Goal: Information Seeking & Learning: Check status

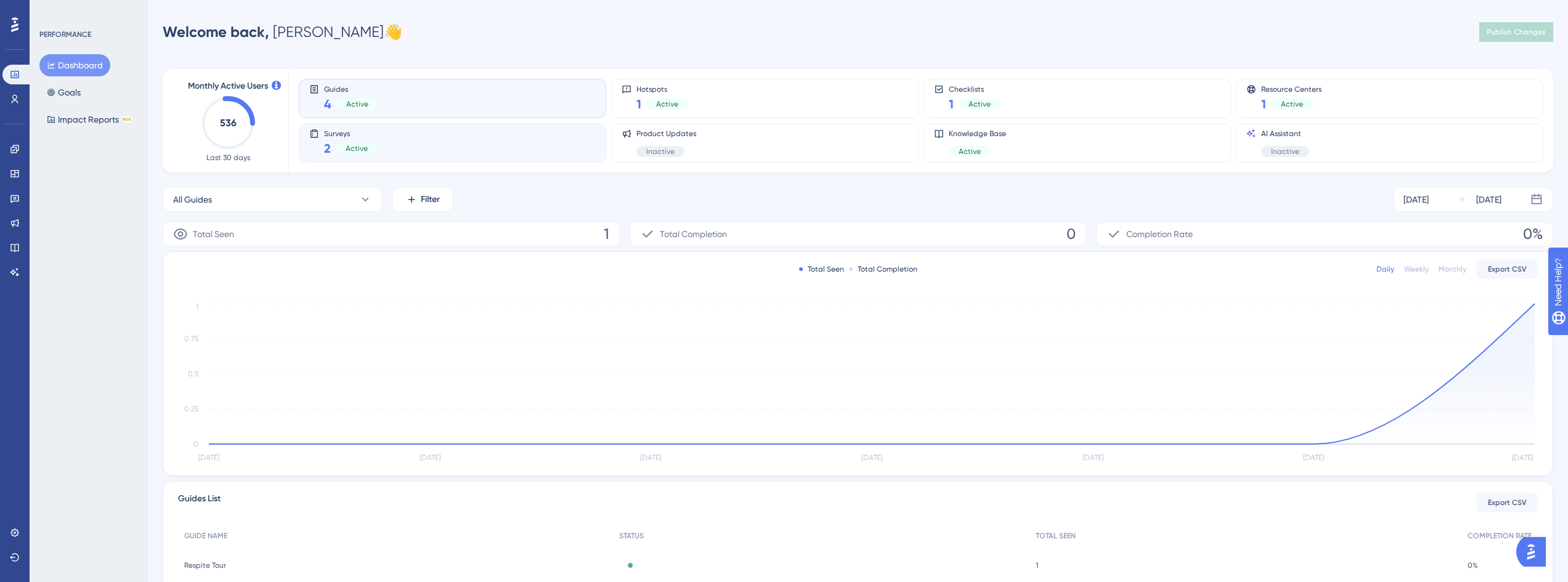
click at [381, 145] on div "Surveys 2 Active" at bounding box center [452, 143] width 286 height 28
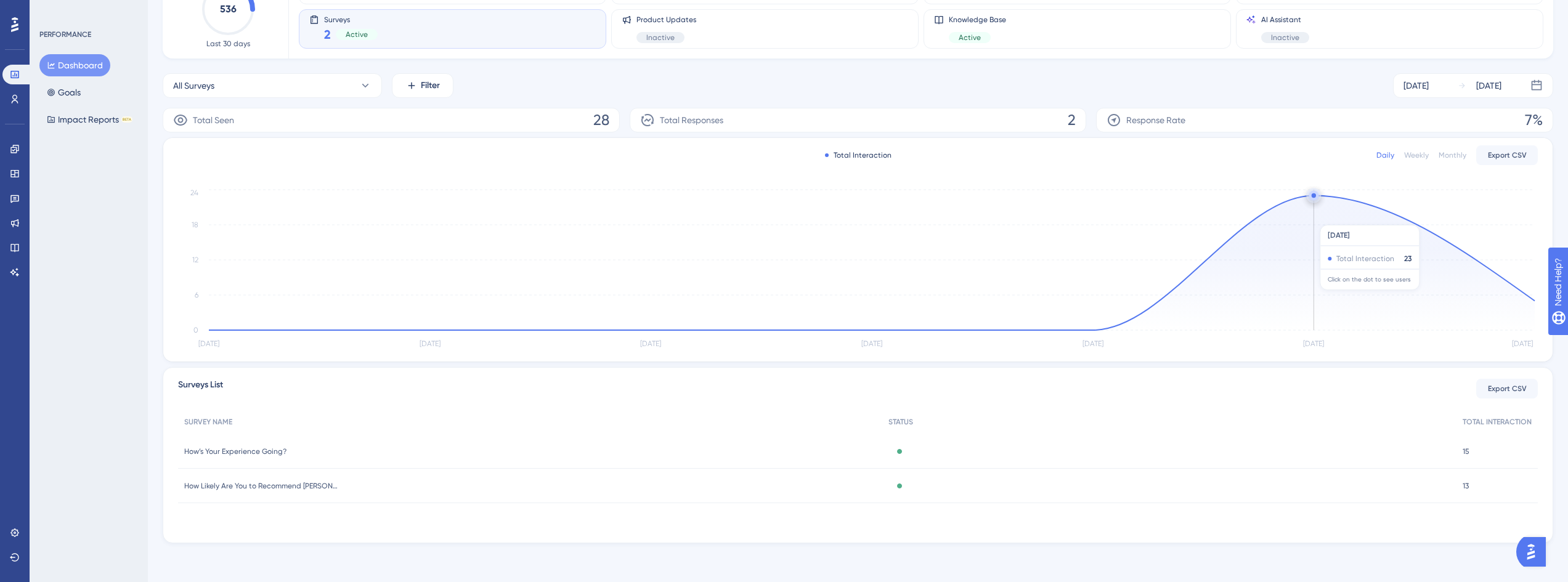
scroll to position [114, 0]
click at [1312, 197] on circle at bounding box center [1314, 195] width 10 height 10
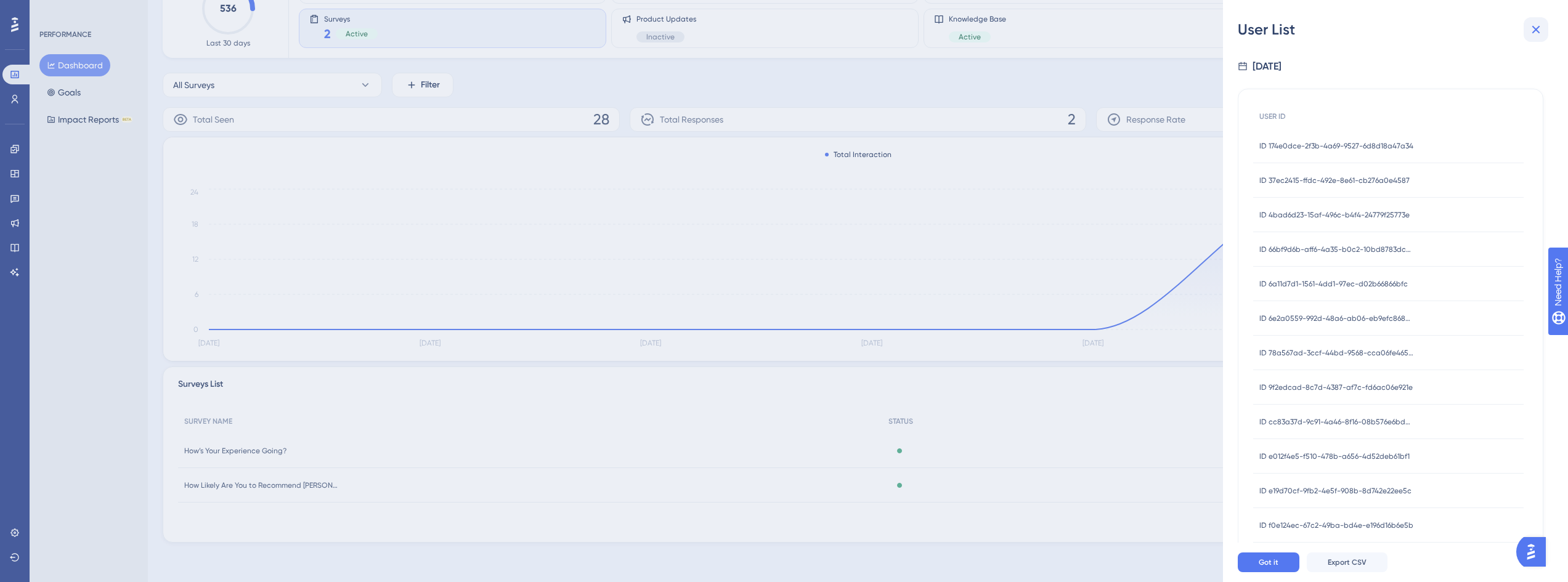
click at [1534, 32] on icon at bounding box center [1537, 30] width 8 height 8
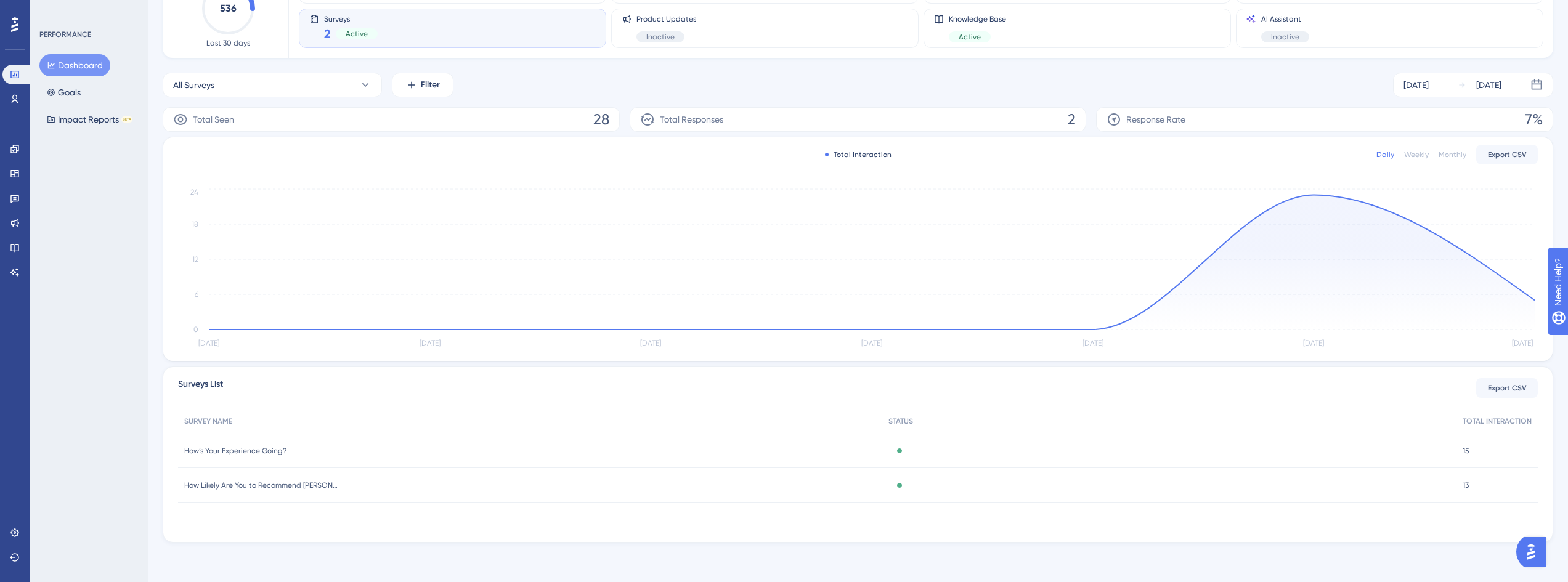
click at [1460, 456] on div "15 15" at bounding box center [1497, 451] width 81 height 35
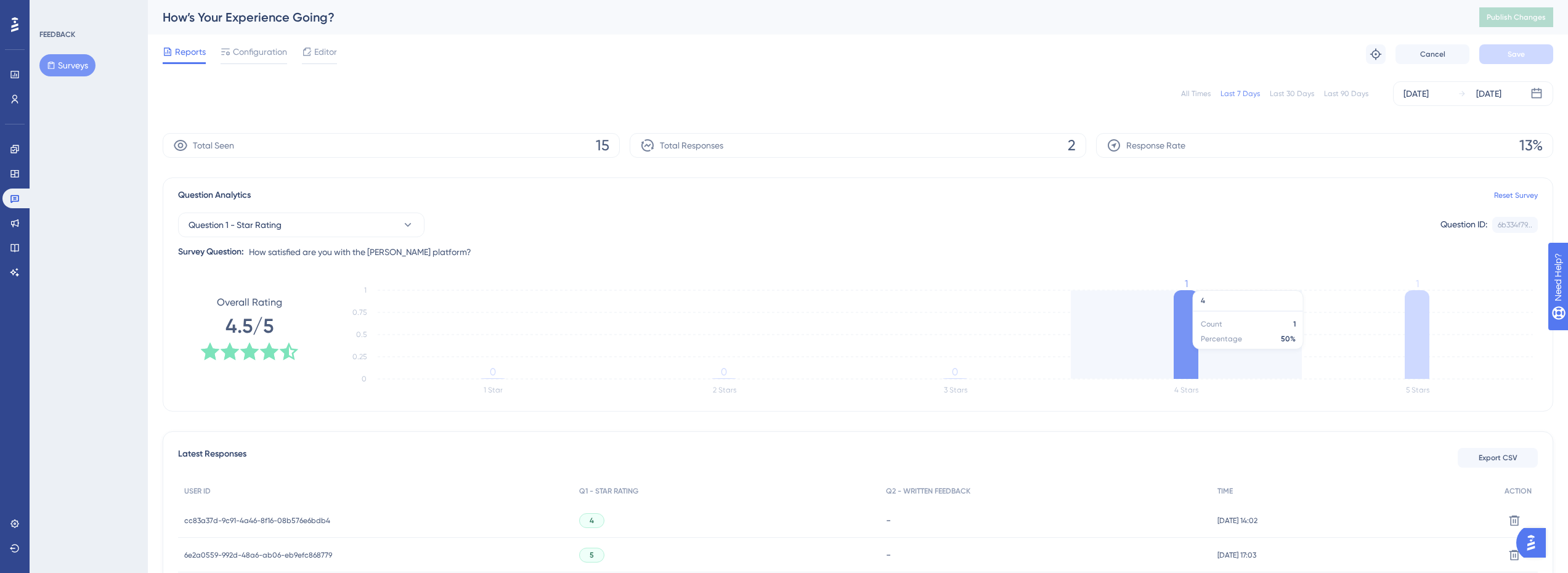
click at [1183, 333] on icon at bounding box center [1186, 334] width 25 height 89
click at [1188, 375] on icon at bounding box center [1186, 334] width 25 height 89
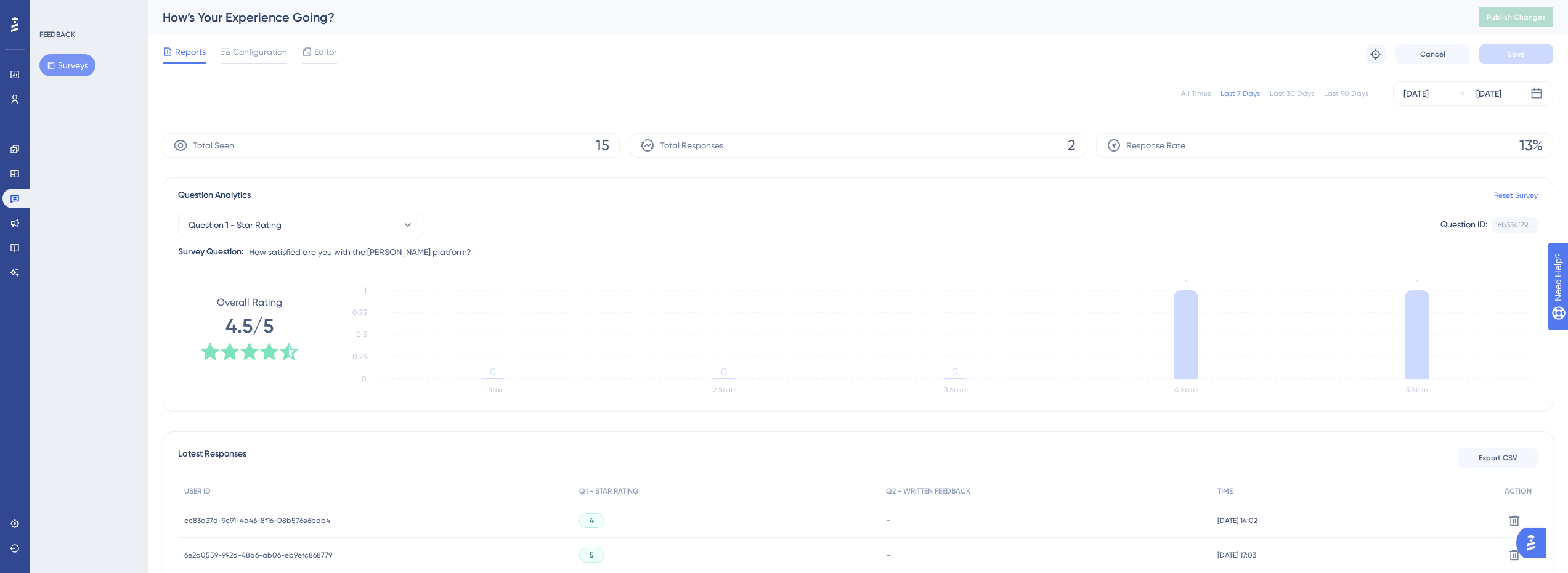
scroll to position [103, 0]
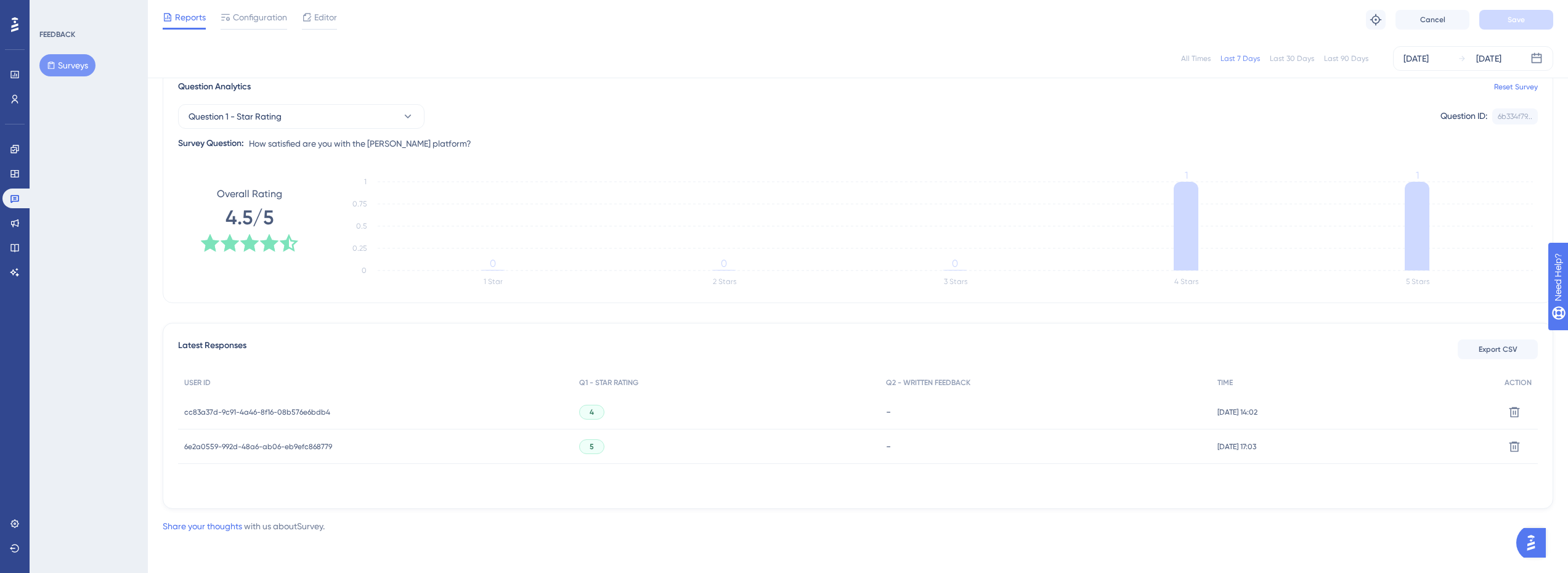
click at [1185, 172] on tspan "1" at bounding box center [1187, 175] width 3 height 12
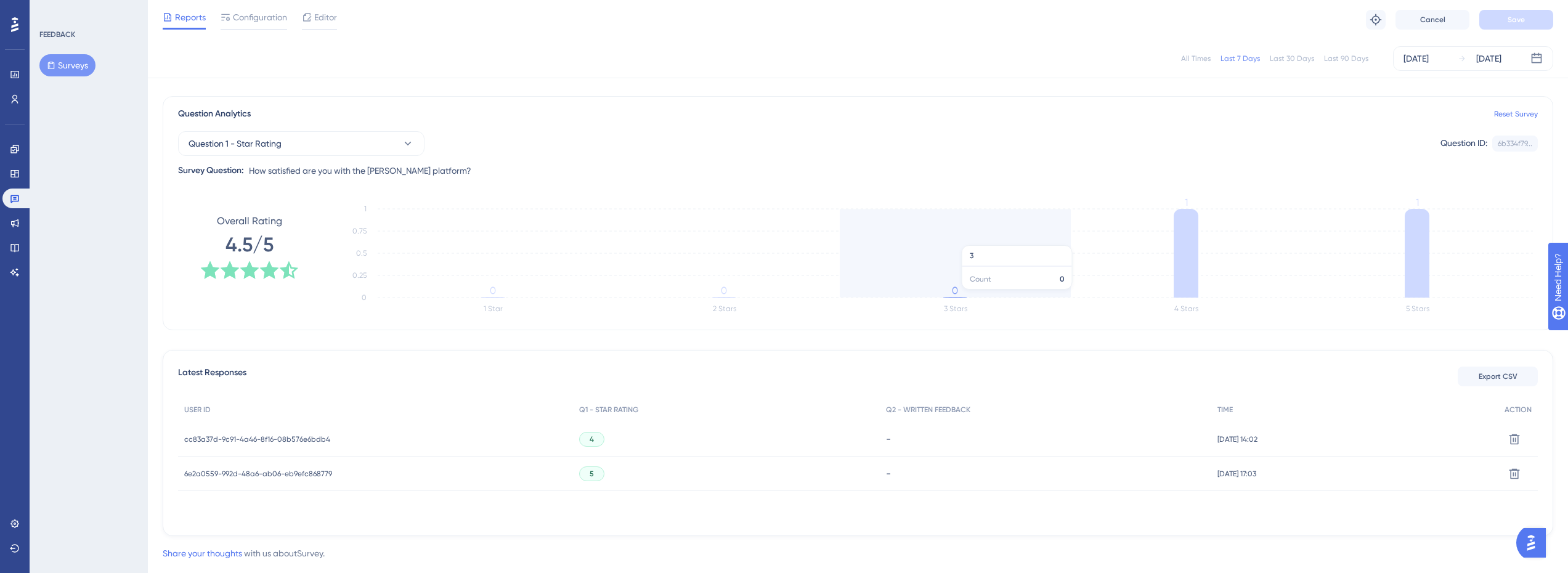
scroll to position [42, 0]
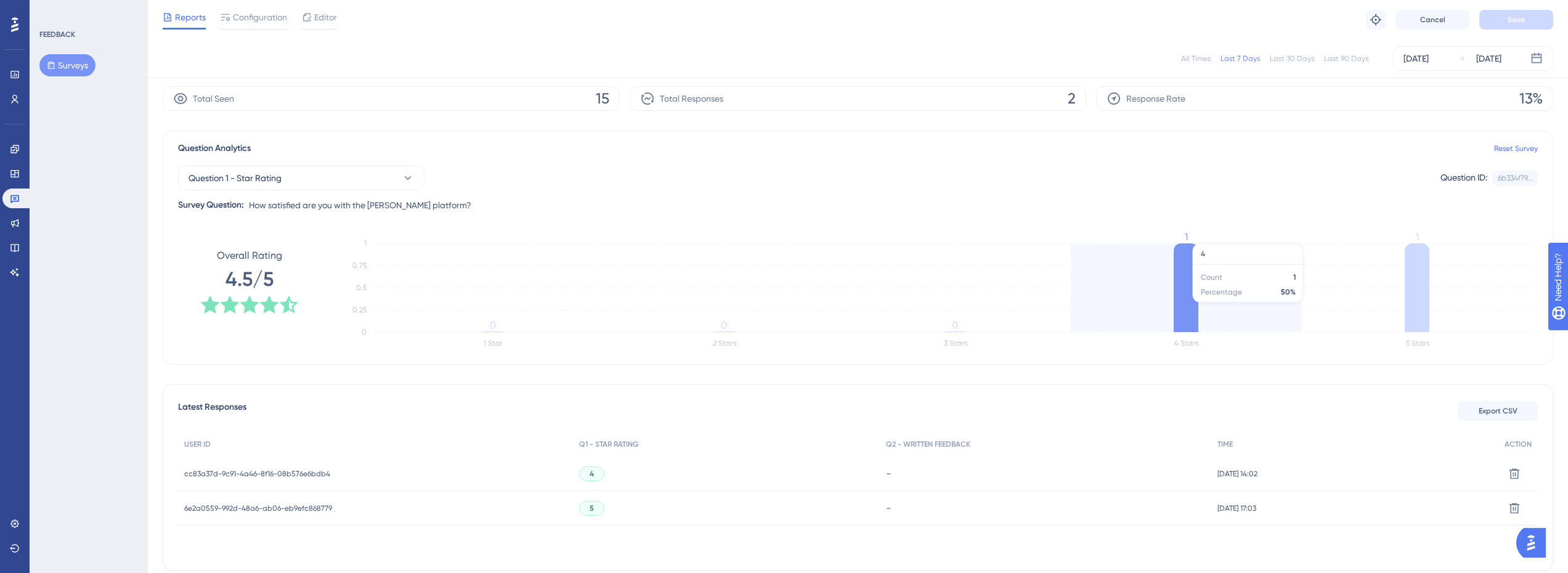
click at [1195, 284] on icon at bounding box center [1186, 288] width 25 height 89
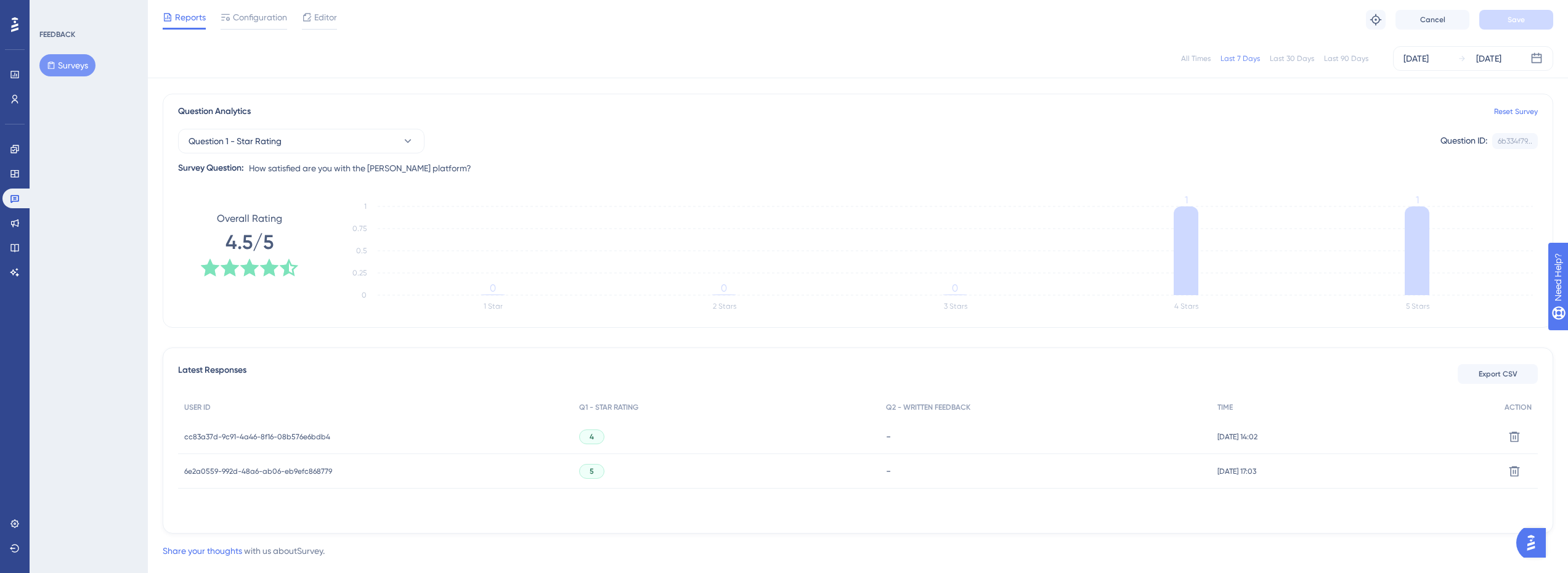
scroll to position [103, 0]
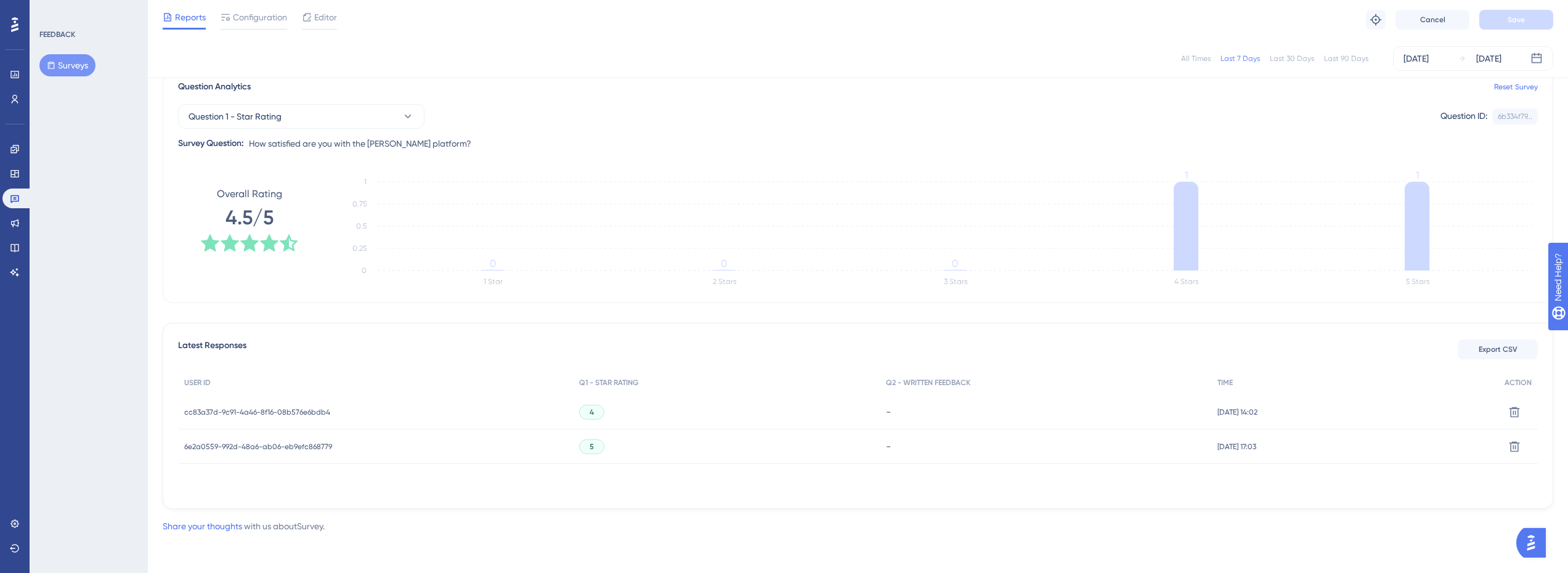
click at [590, 417] on span "4" at bounding box center [592, 412] width 4 height 10
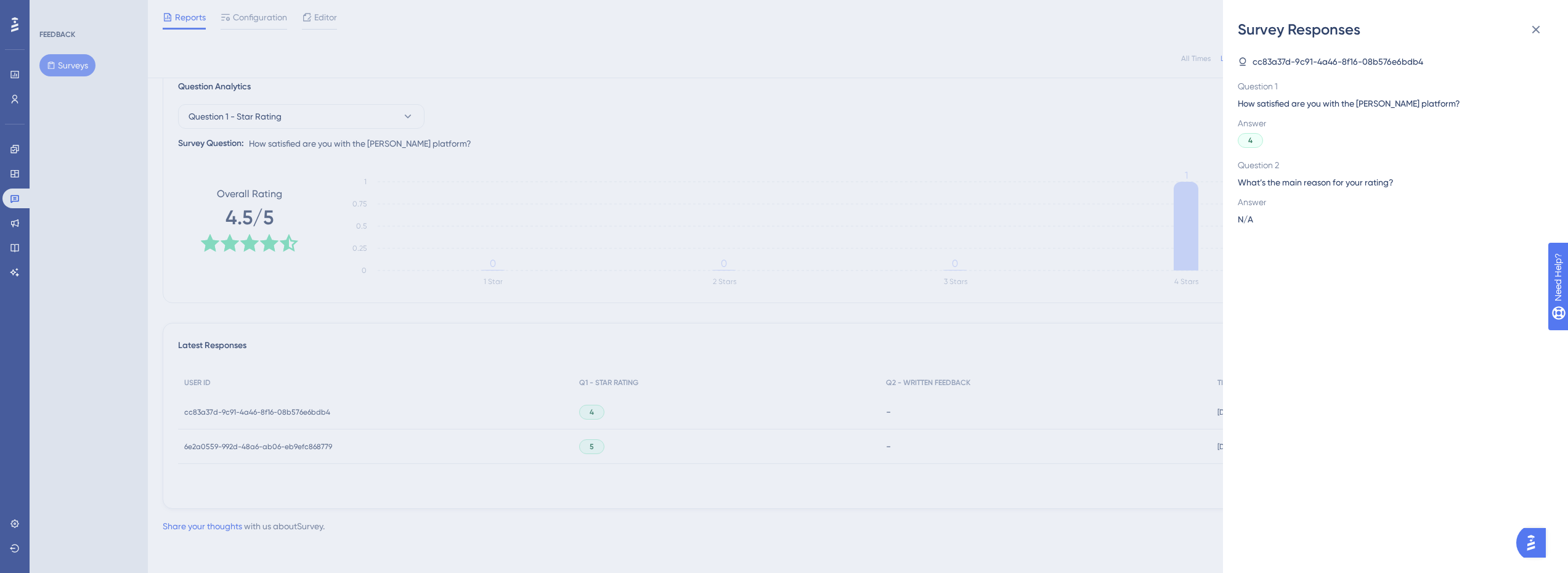
click at [1240, 61] on icon at bounding box center [1243, 61] width 6 height 8
drag, startPoint x: 532, startPoint y: 406, endPoint x: 351, endPoint y: 415, distance: 181.2
click at [0, 0] on div "Survey Responses cc83a37d-9c91-4a46-8f16-08b576e6bdb4 Question 1 How satisfied …" at bounding box center [0, 0] width 0 height 0
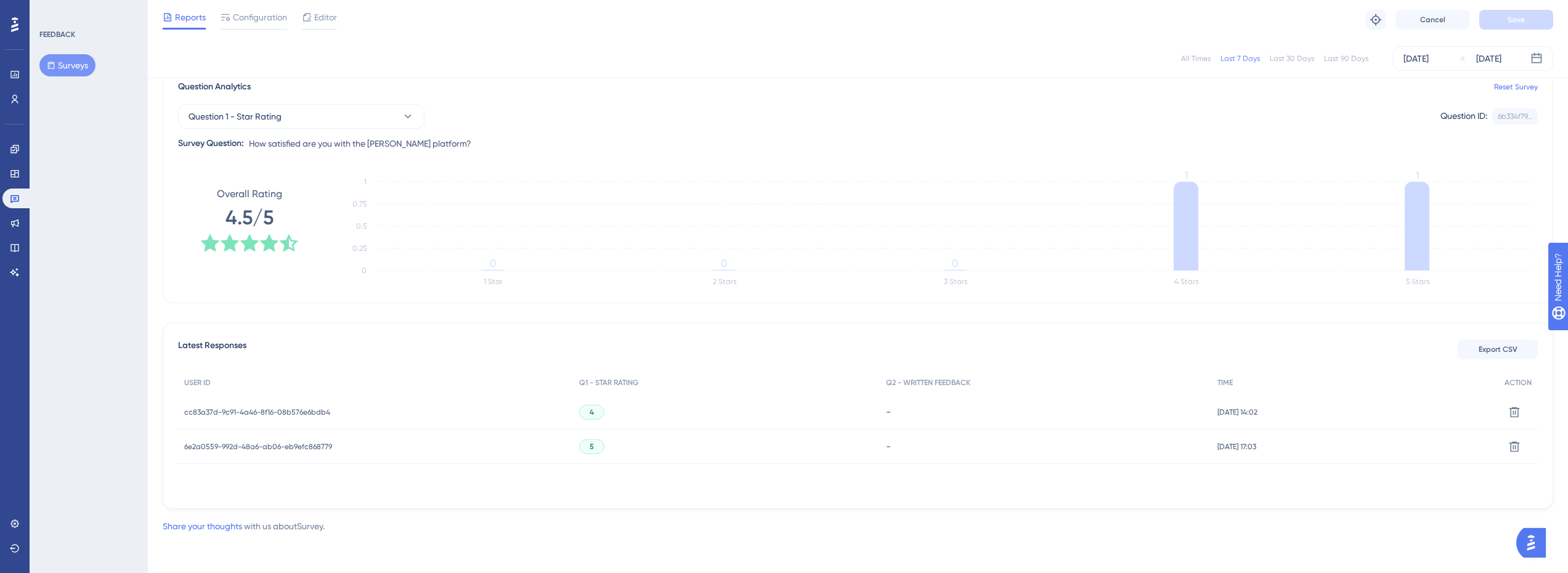
click at [265, 410] on span "cc83a37d-9c91-4a46-8f16-08b576e6bdb4" at bounding box center [257, 412] width 146 height 10
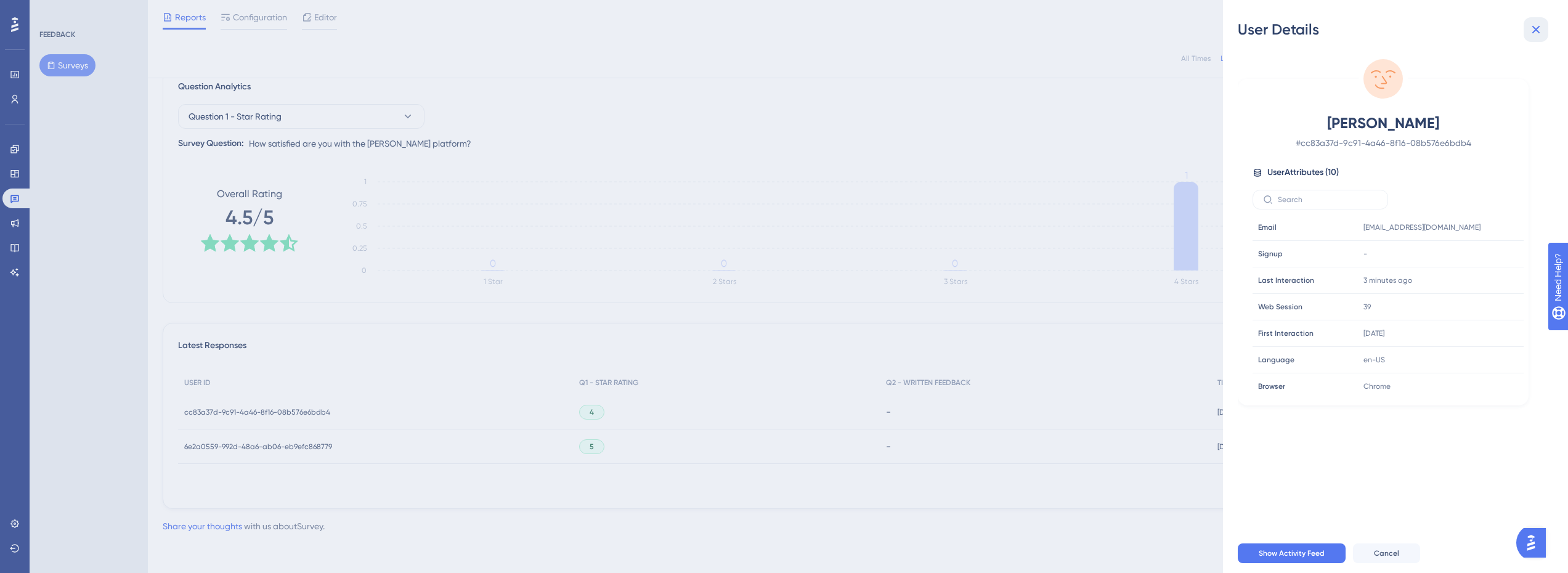
click at [1539, 27] on icon at bounding box center [1537, 30] width 8 height 8
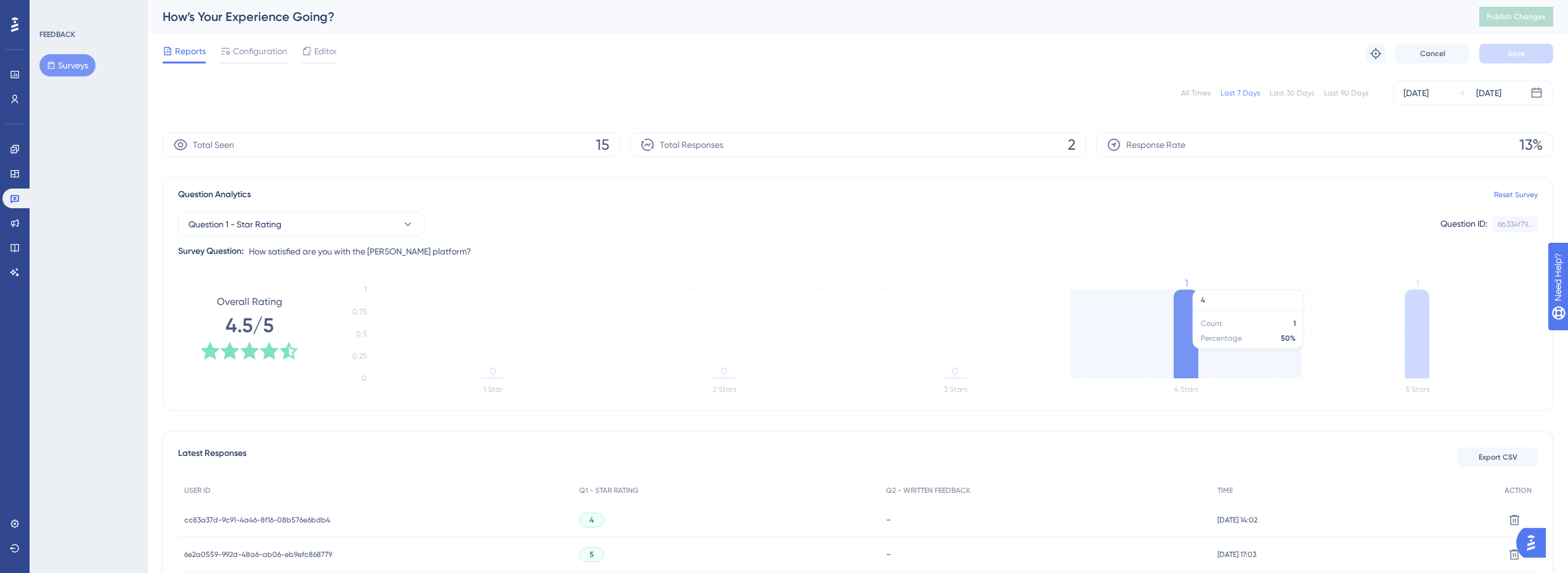
scroll to position [0, 0]
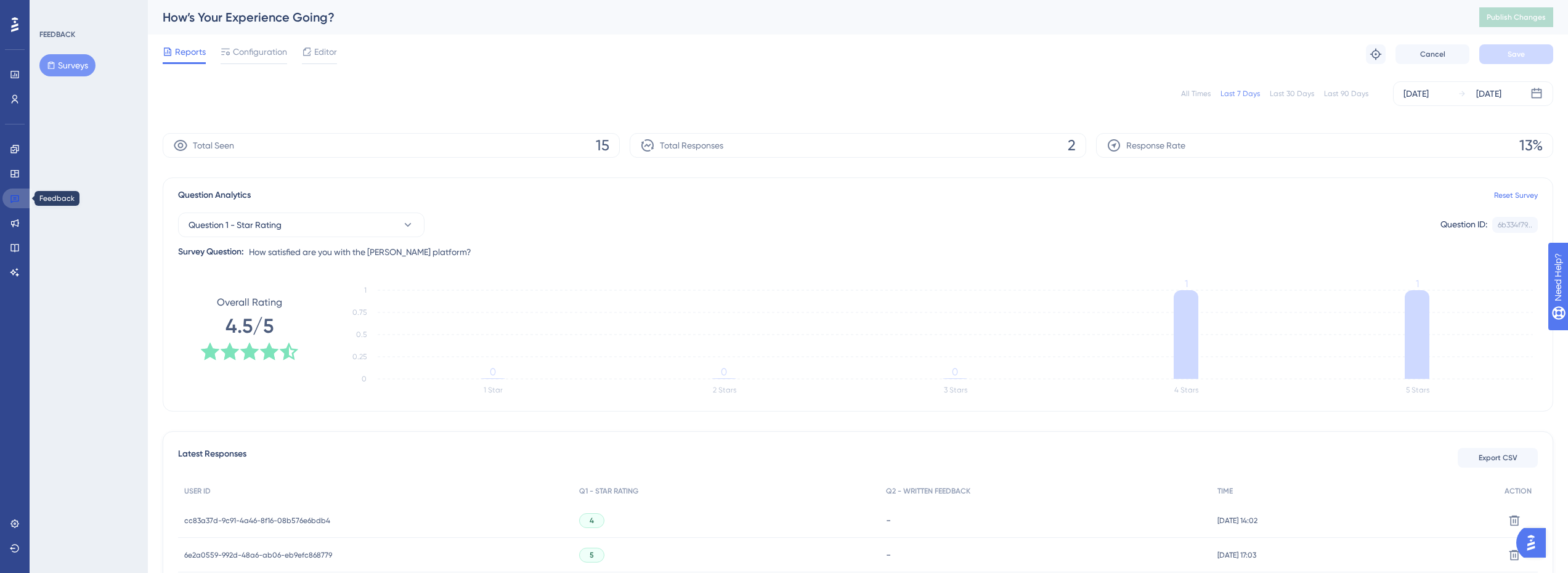
click at [12, 201] on icon at bounding box center [15, 198] width 10 height 10
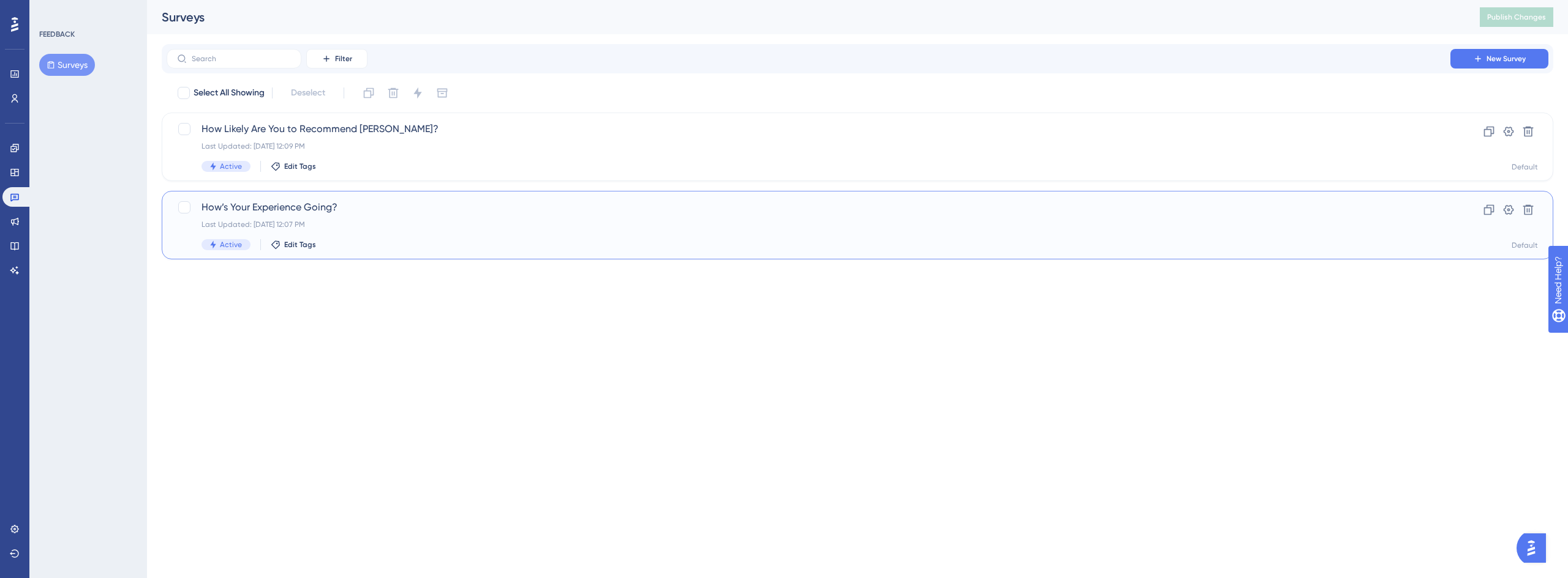
click at [329, 209] on span "How’s Your Experience Going?" at bounding box center [808, 207] width 1214 height 14
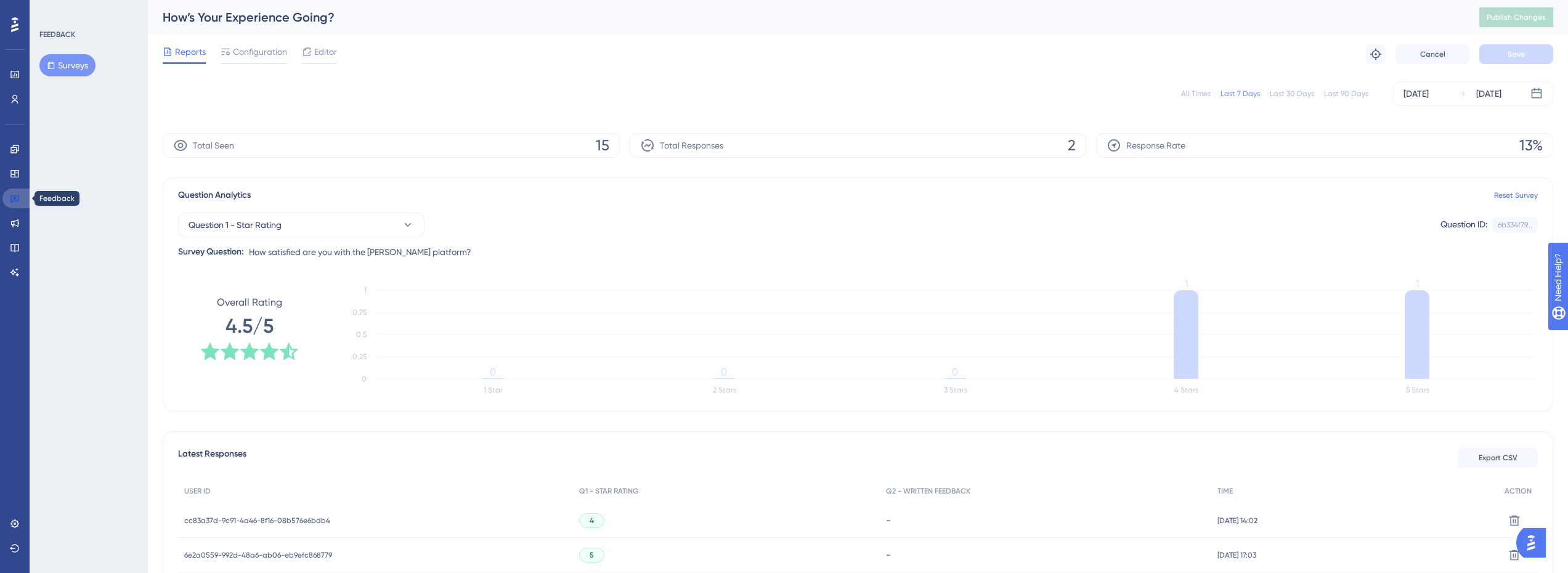
click at [22, 190] on link at bounding box center [17, 198] width 30 height 19
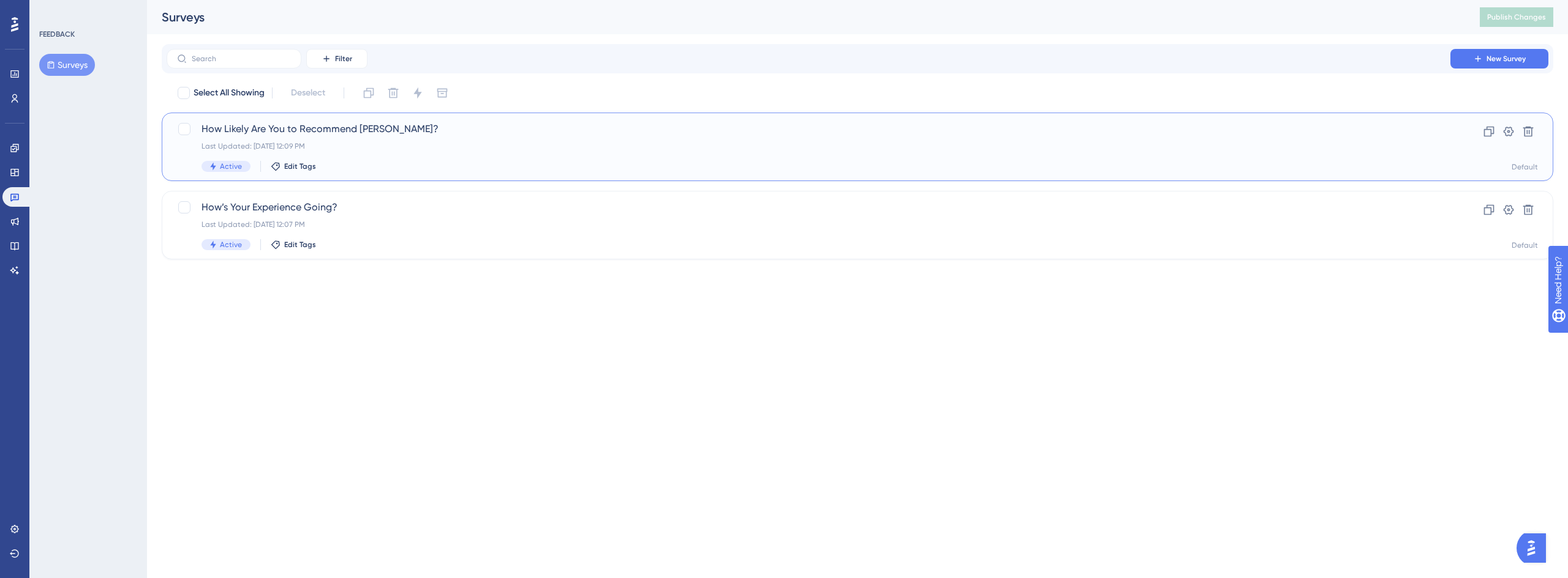
click at [381, 129] on span "How Likely Are You to Recommend [PERSON_NAME]?" at bounding box center [808, 129] width 1214 height 14
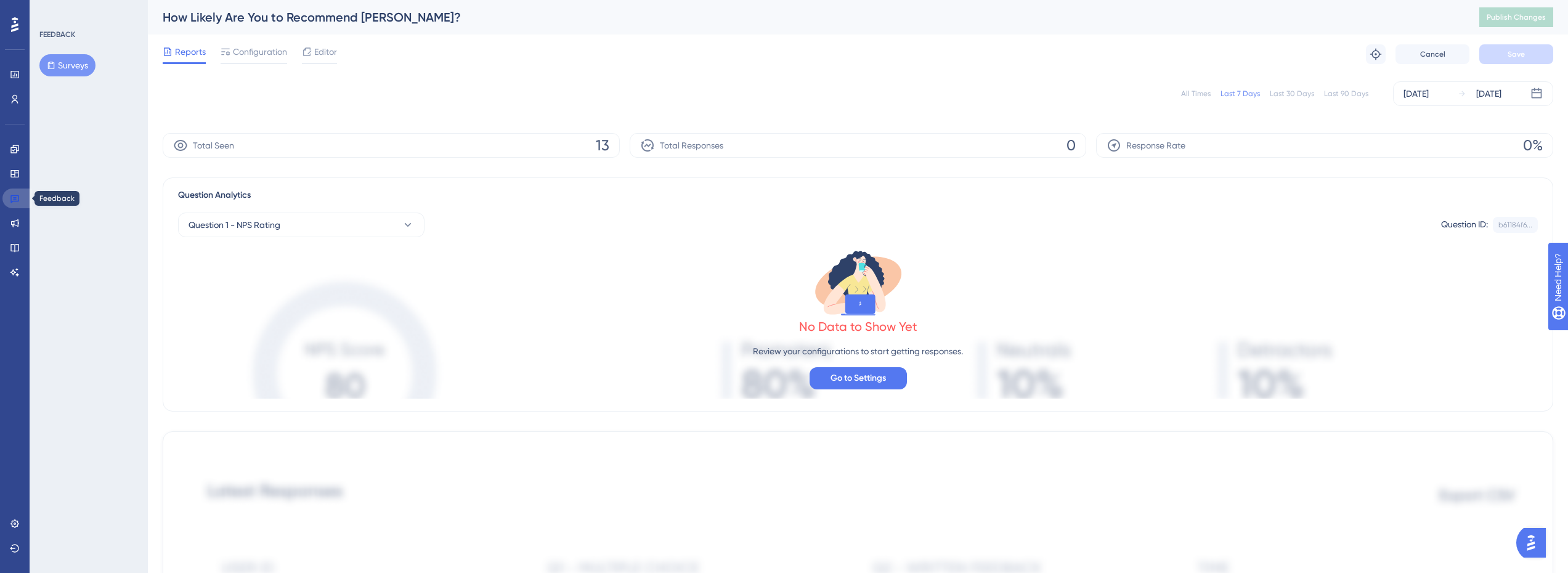
click at [22, 203] on link at bounding box center [17, 198] width 30 height 19
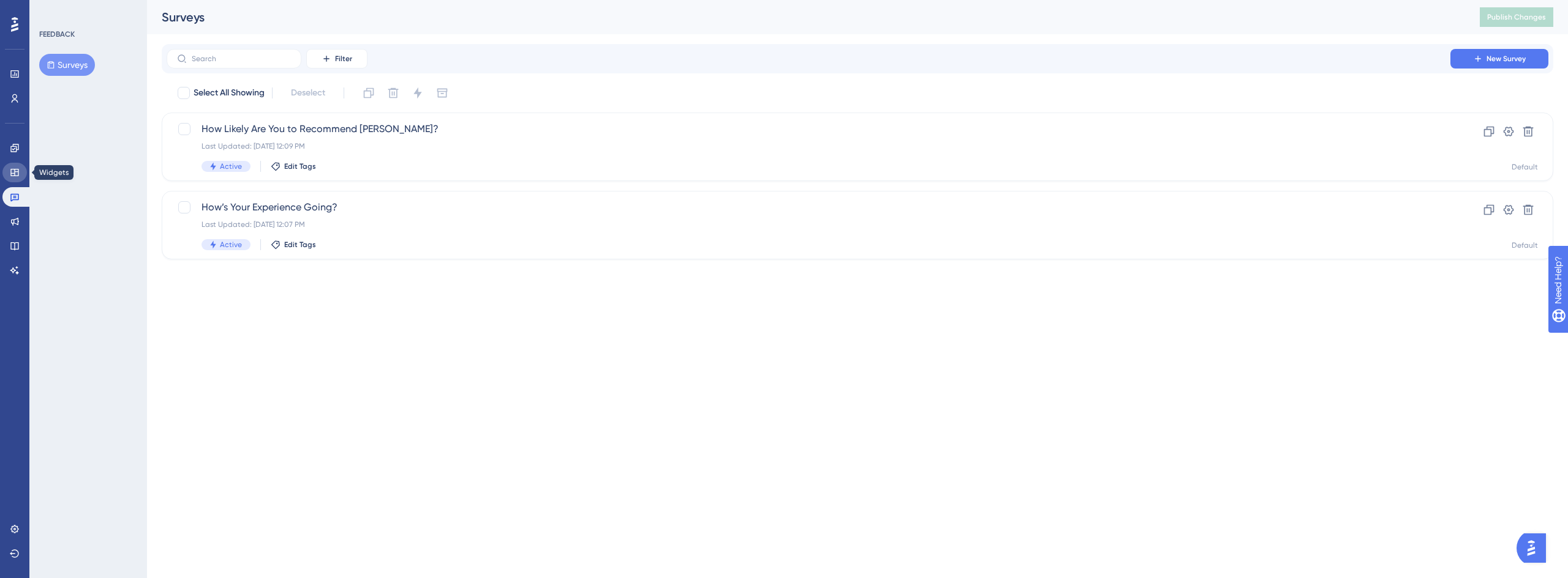
click at [25, 173] on link at bounding box center [14, 172] width 25 height 19
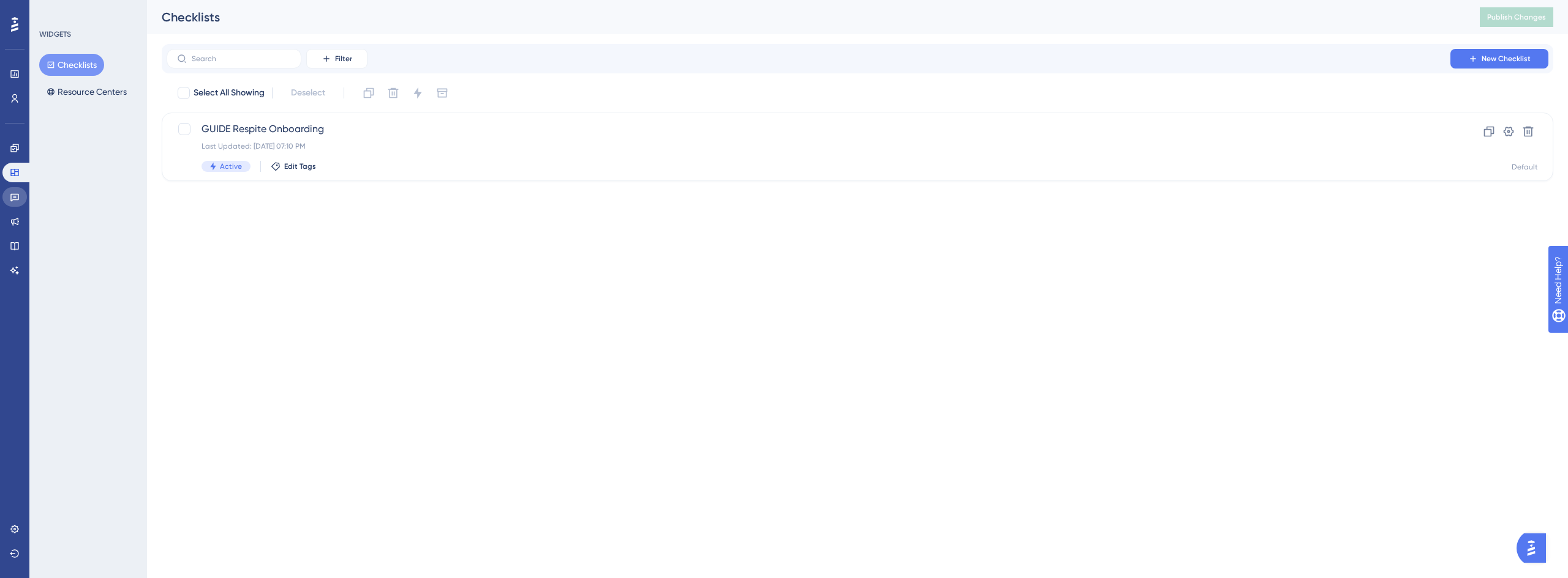
click at [15, 199] on icon at bounding box center [14, 198] width 9 height 8
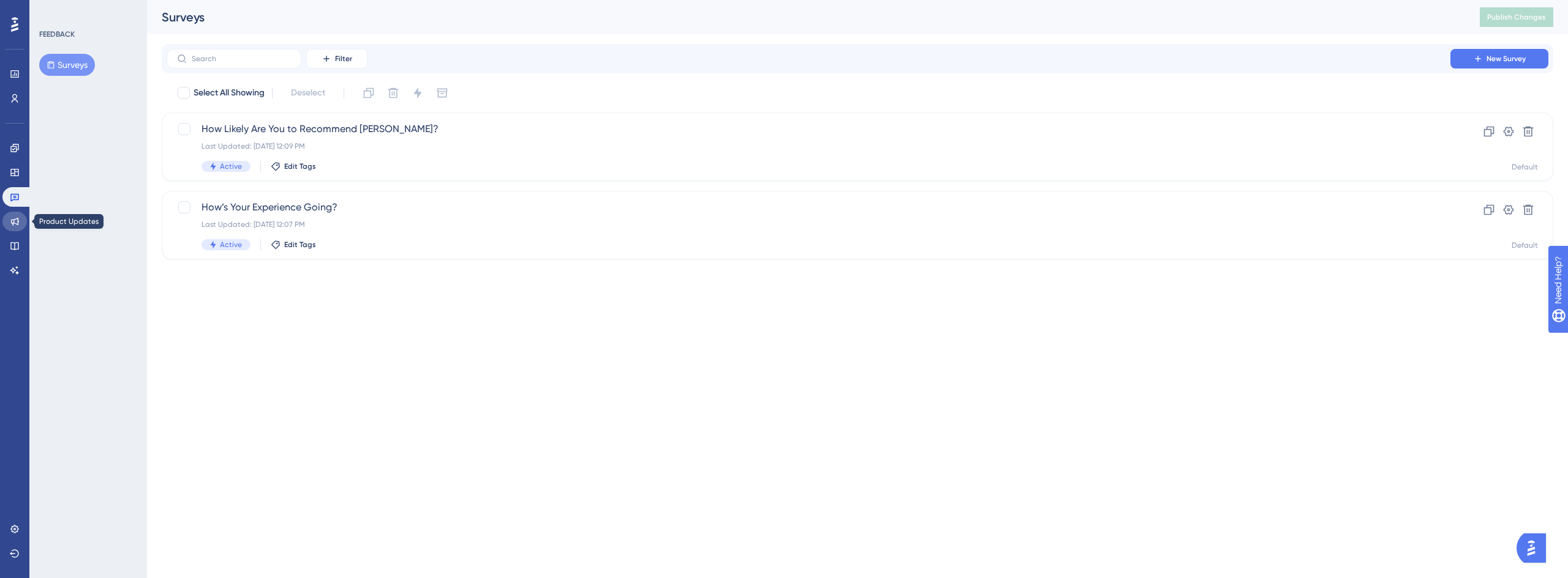
click at [14, 231] on link at bounding box center [14, 221] width 25 height 19
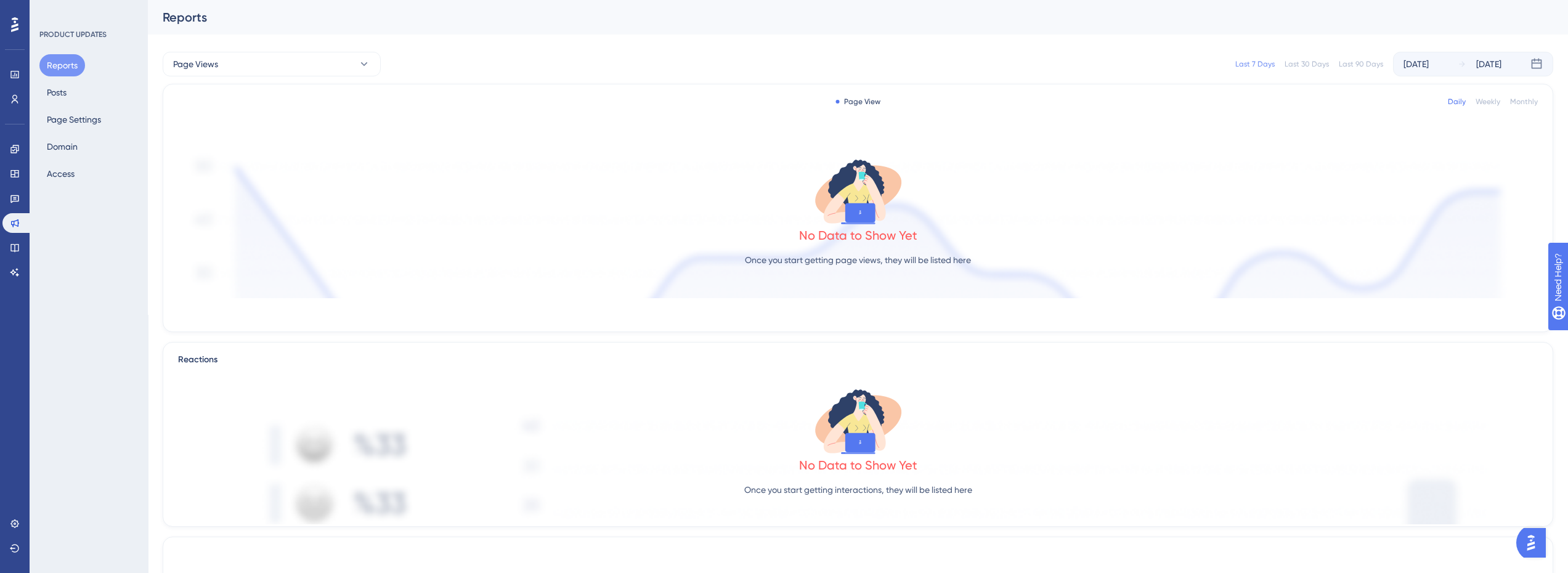
drag, startPoint x: 9, startPoint y: 262, endPoint x: 11, endPoint y: 250, distance: 12.2
click at [9, 263] on div "Engagement Widgets Feedback Product Updates Knowledge Base AI Assistant" at bounding box center [15, 210] width 25 height 143
click at [11, 250] on icon at bounding box center [15, 248] width 8 height 8
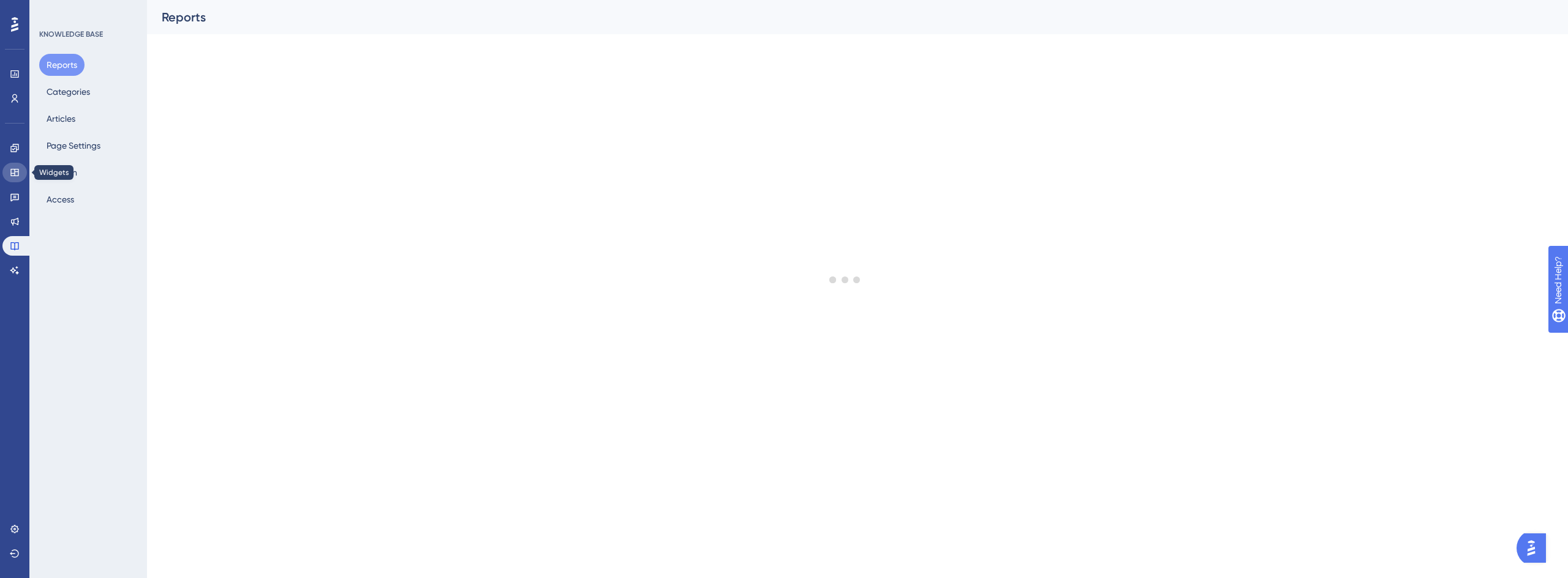
click at [18, 171] on icon at bounding box center [14, 172] width 10 height 10
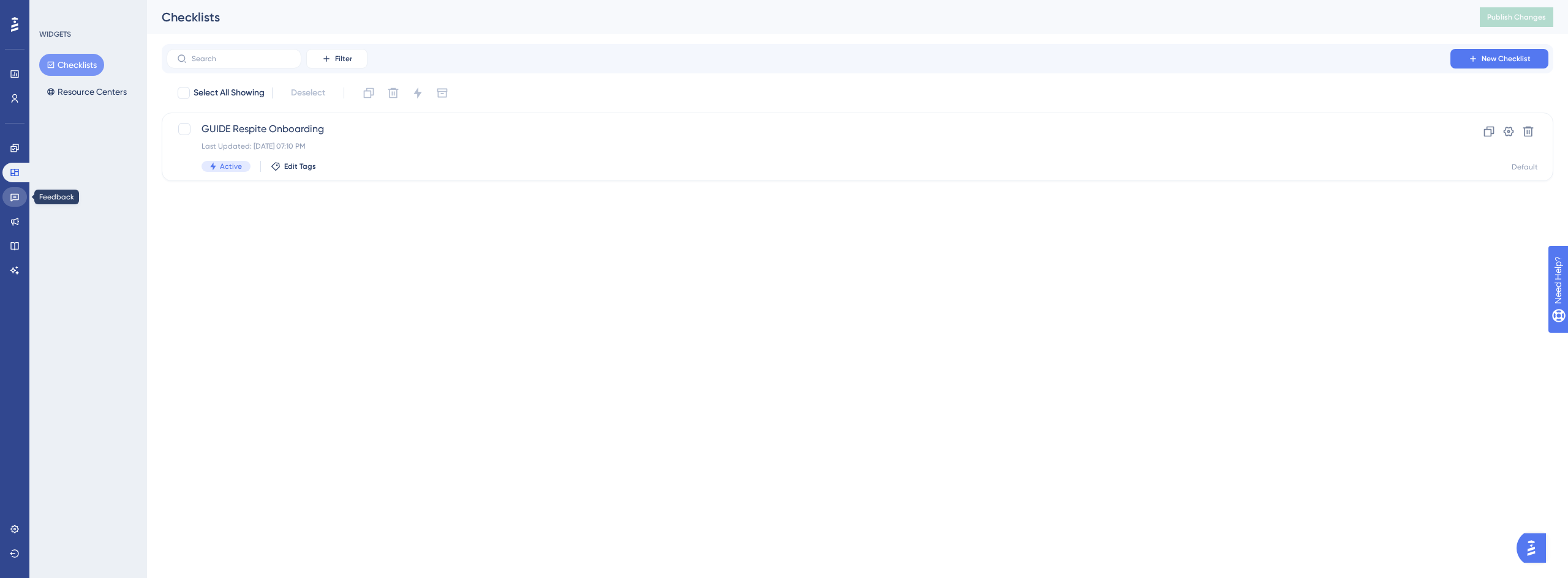
click at [17, 191] on link at bounding box center [14, 197] width 25 height 19
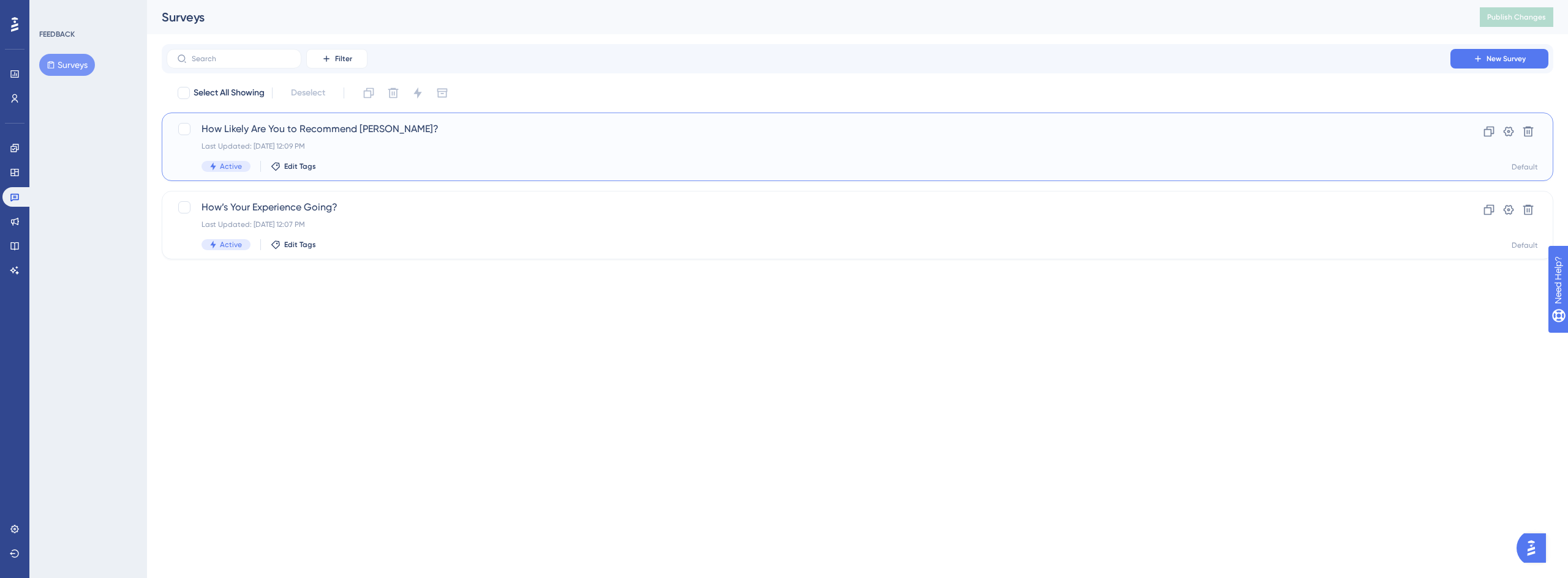
click at [365, 131] on span "How Likely Are You to Recommend [PERSON_NAME]?" at bounding box center [808, 129] width 1214 height 14
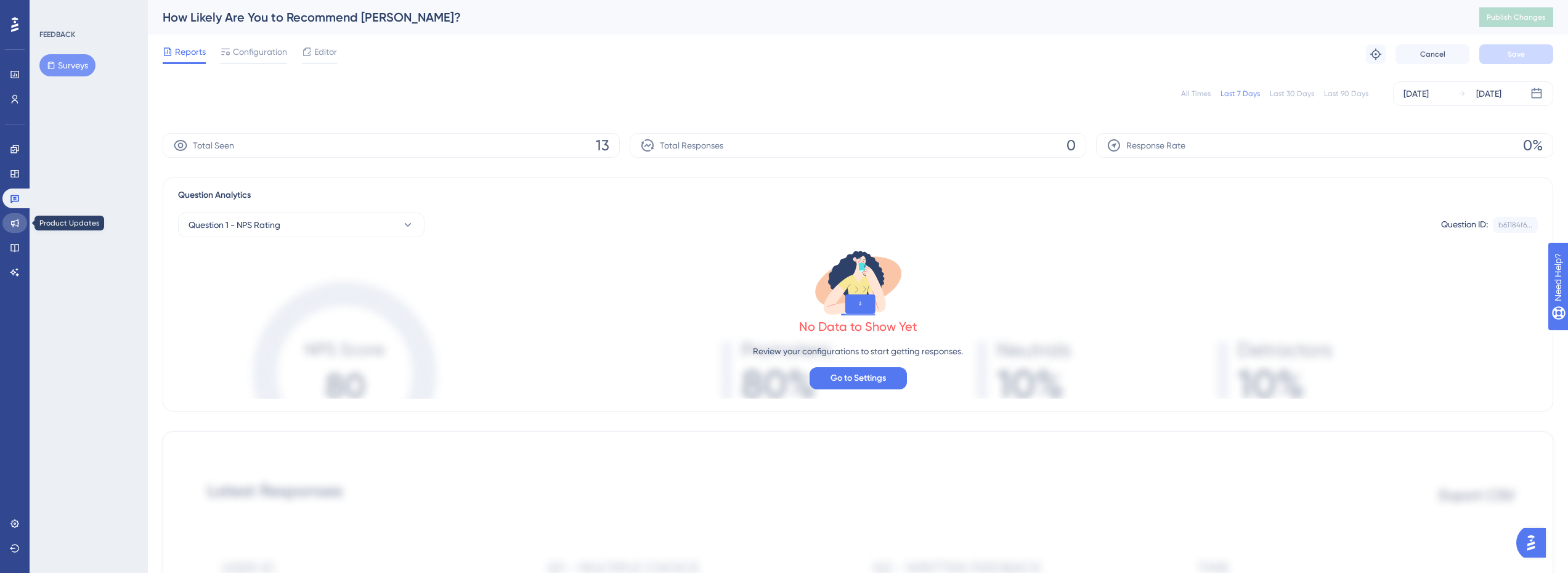
click at [23, 220] on link at bounding box center [15, 222] width 25 height 19
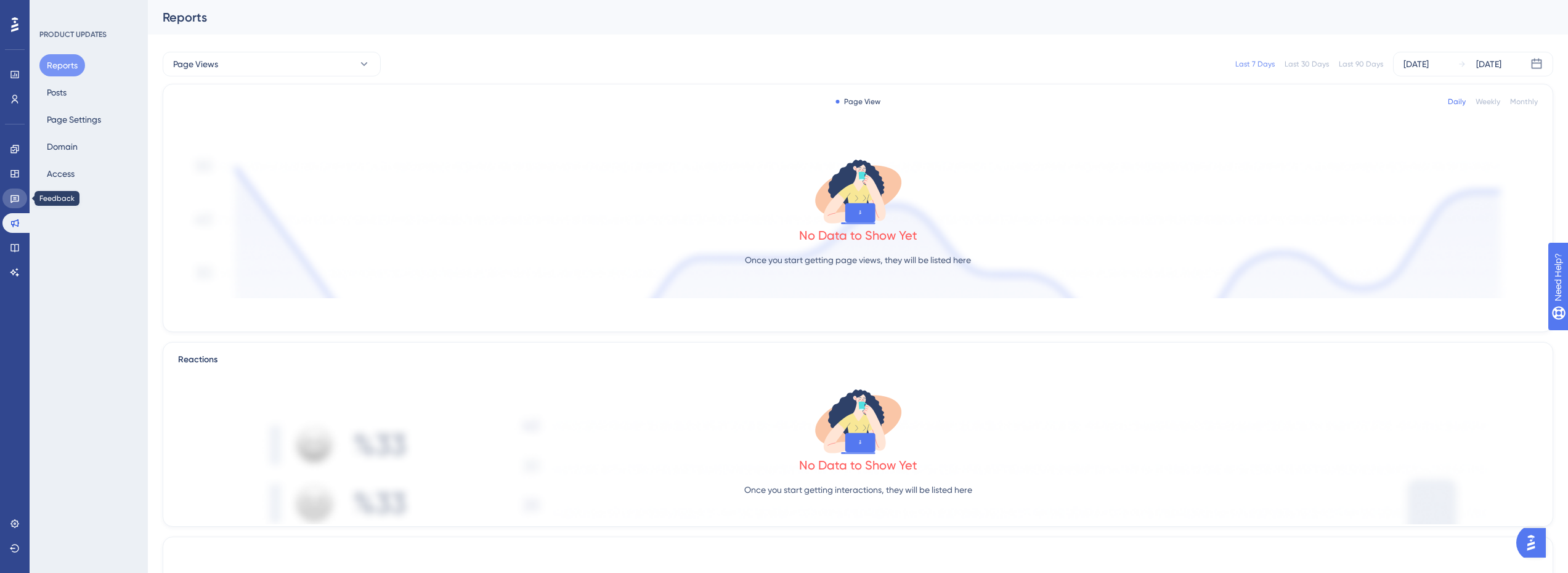
click at [19, 189] on link at bounding box center [15, 198] width 25 height 19
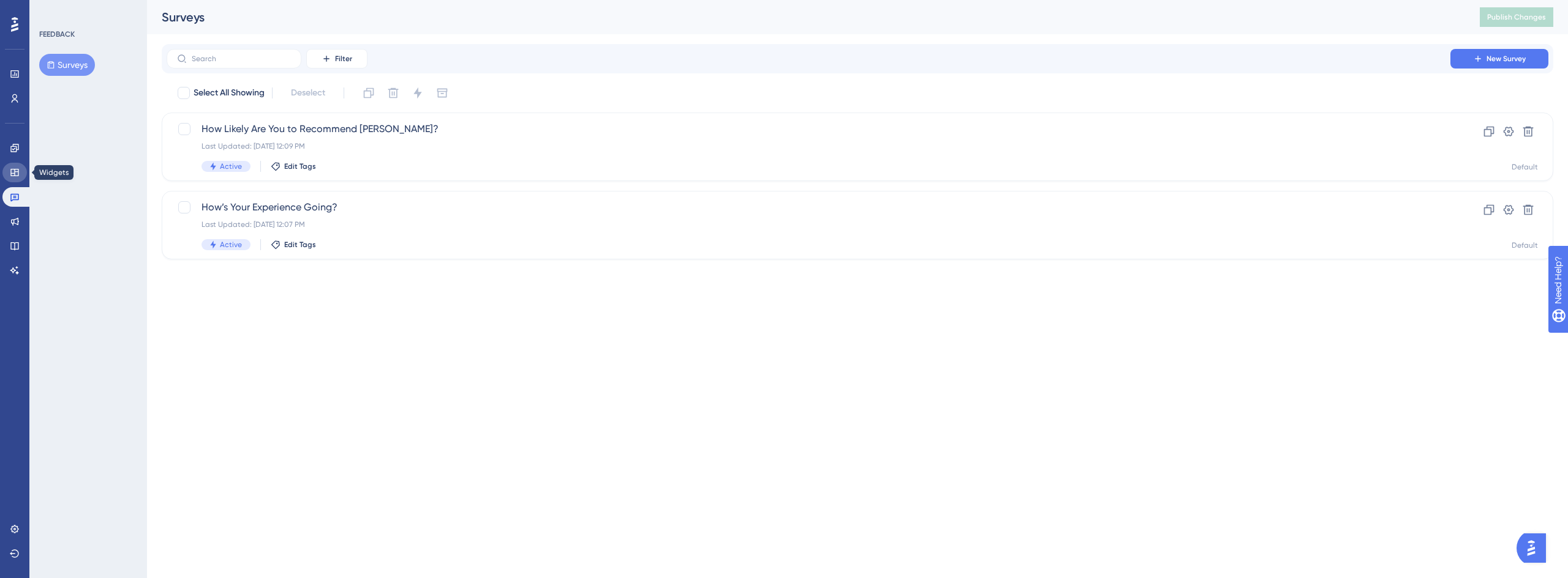
click at [15, 171] on icon at bounding box center [14, 172] width 8 height 7
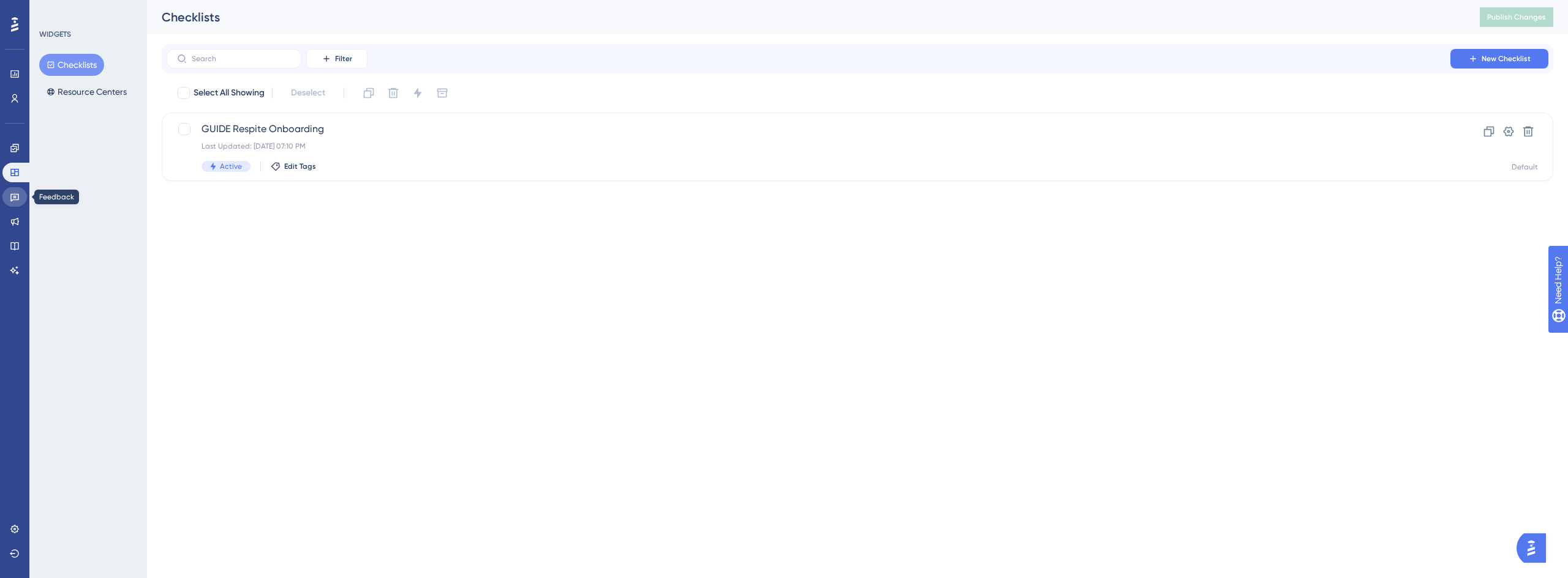
click at [17, 199] on icon at bounding box center [14, 197] width 10 height 10
